Goal: Information Seeking & Learning: Learn about a topic

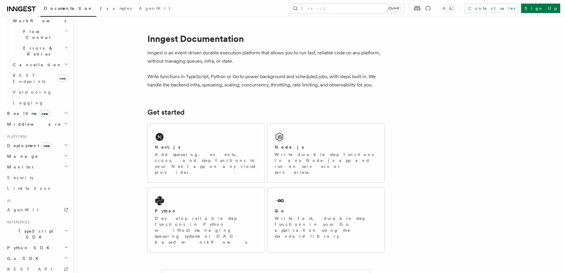
scroll to position [214, 0]
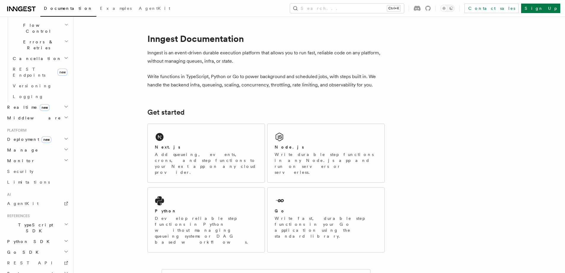
click at [35, 268] on h2 "System events" at bounding box center [37, 273] width 65 height 11
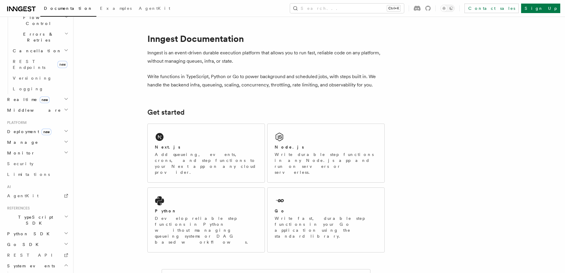
scroll to position [235, 0]
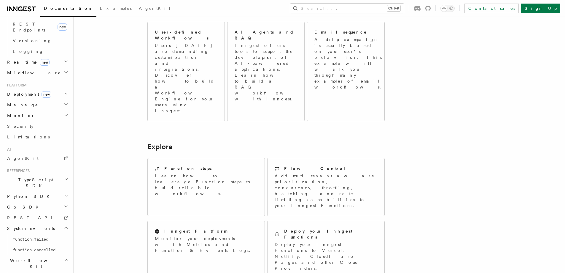
scroll to position [289, 0]
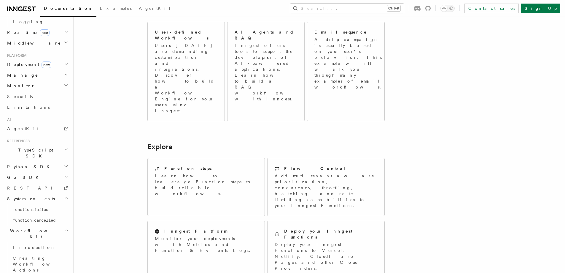
click at [47, 161] on h2 "Python SDK" at bounding box center [37, 166] width 65 height 11
click at [63, 263] on h2 "Middleware" at bounding box center [39, 268] width 59 height 11
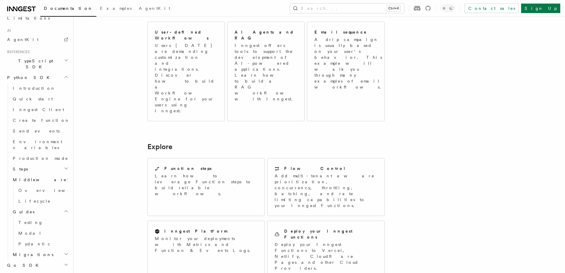
click at [45, 249] on h2 "Migrations" at bounding box center [39, 254] width 59 height 11
click at [46, 238] on link "Pydantic" at bounding box center [43, 243] width 54 height 11
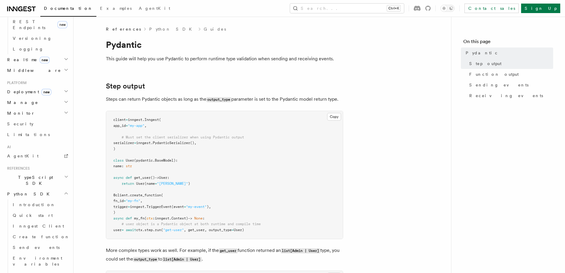
scroll to position [245, 0]
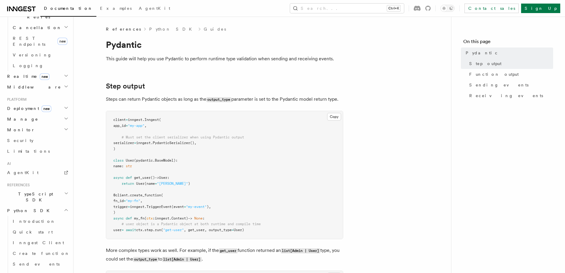
click at [64, 191] on icon "button" at bounding box center [66, 193] width 4 height 5
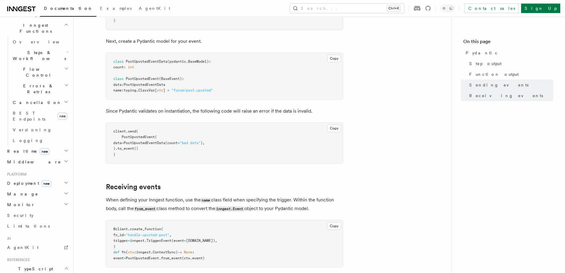
scroll to position [0, 0]
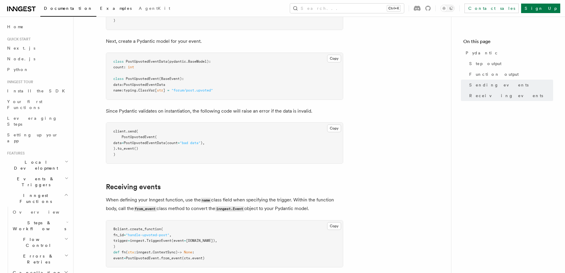
click at [100, 9] on span "Examples" at bounding box center [116, 8] width 32 height 5
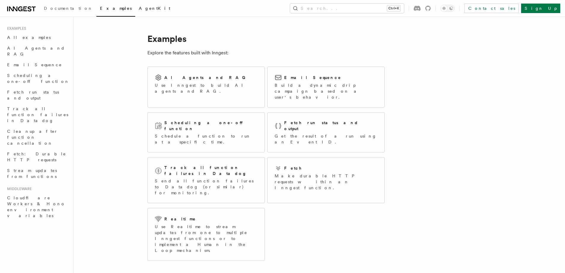
click at [135, 12] on link "AgentKit" at bounding box center [154, 9] width 39 height 14
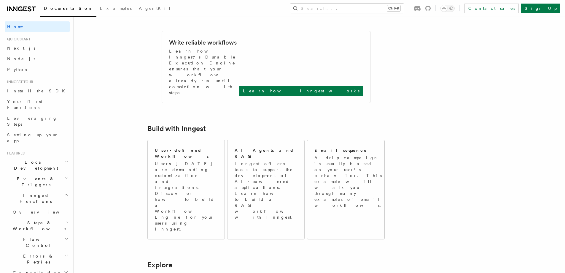
scroll to position [208, 0]
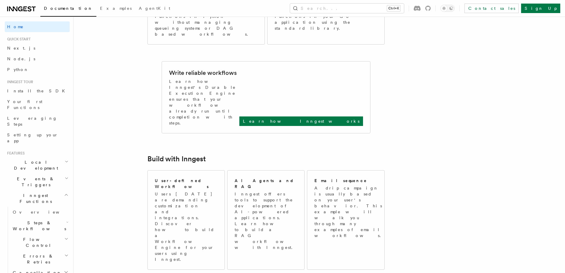
click at [438, 127] on article "Inngest Documentation Inngest is an event-driven durable execution platform tha…" at bounding box center [304, 260] width 442 height 885
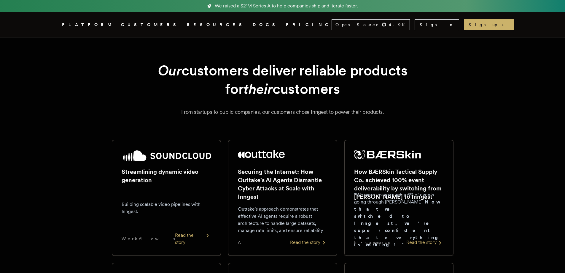
click at [253, 25] on link "DOCS" at bounding box center [266, 24] width 26 height 7
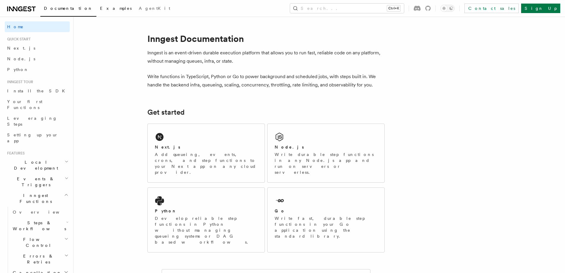
click at [100, 8] on span "Examples" at bounding box center [116, 8] width 32 height 5
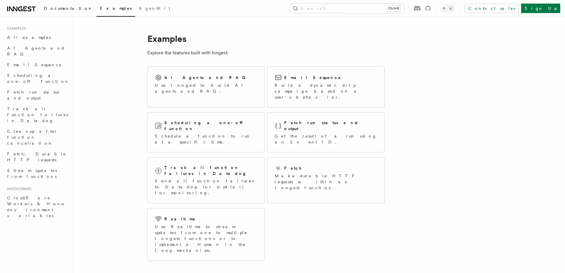
click at [46, 7] on span "Documentation" at bounding box center [68, 8] width 49 height 5
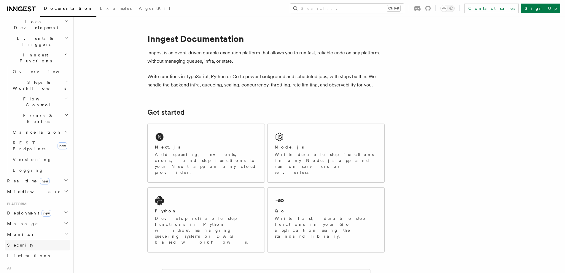
scroll to position [208, 0]
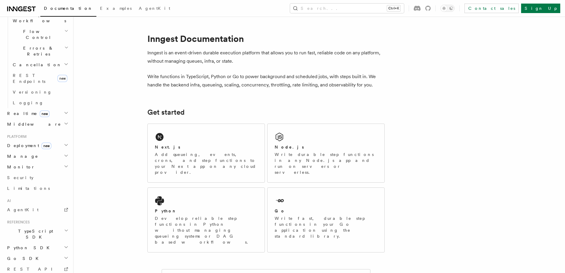
click at [65, 253] on h2 "Go SDK" at bounding box center [37, 258] width 65 height 11
click at [53, 6] on link "Documentation" at bounding box center [68, 9] width 56 height 15
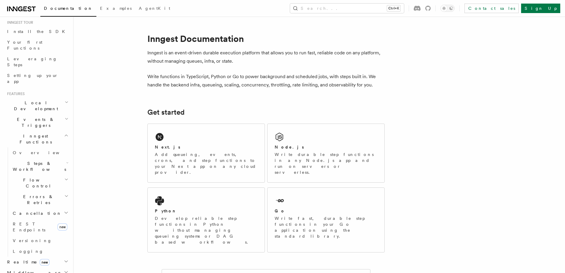
scroll to position [0, 0]
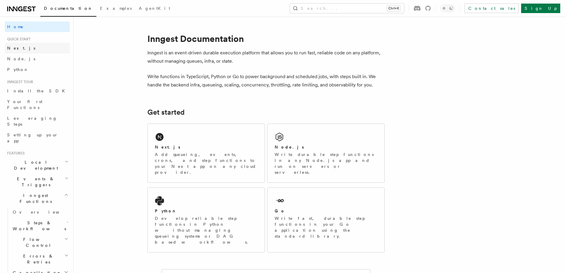
click at [34, 50] on link "Next.js" at bounding box center [37, 48] width 65 height 11
